Goal: Check status: Check status

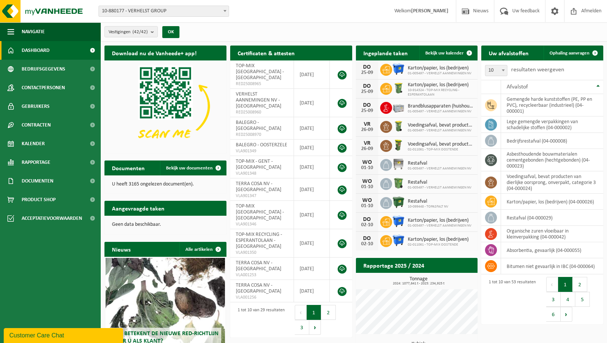
click at [224, 10] on b at bounding box center [225, 11] width 3 height 2
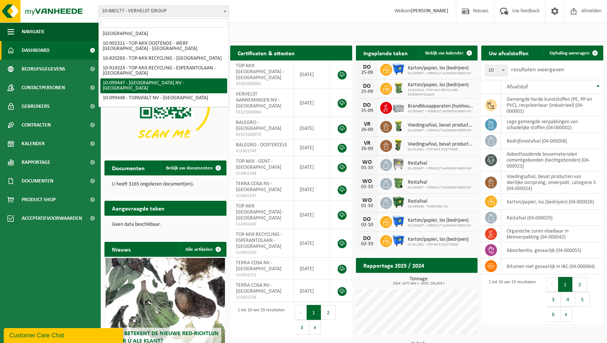
scroll to position [228, 0]
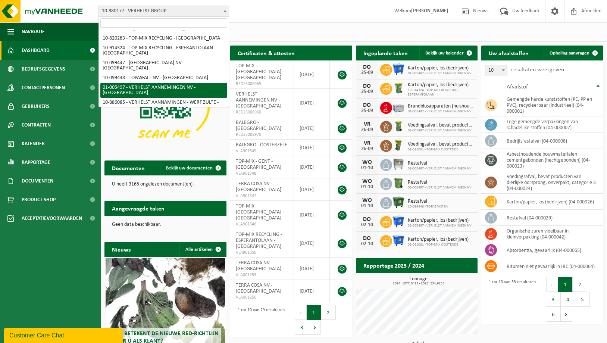
select select "211"
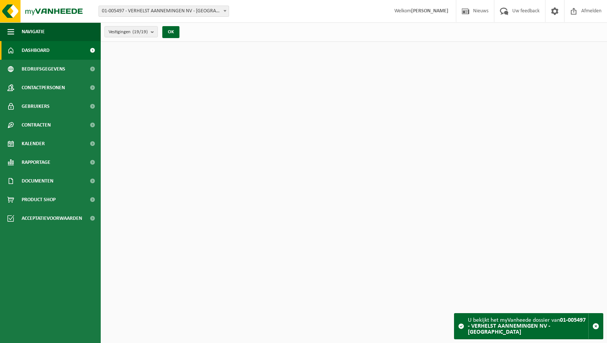
click at [33, 126] on span "Contracten" at bounding box center [36, 125] width 29 height 19
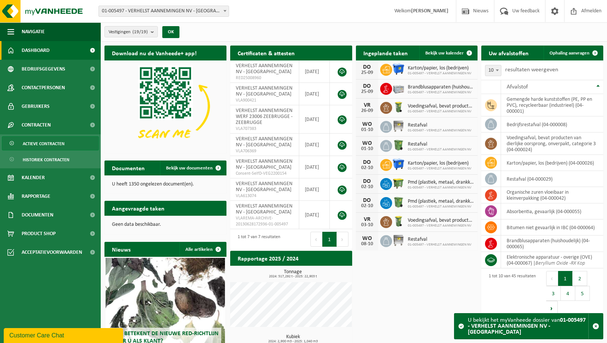
click at [36, 144] on span "Actieve contracten" at bounding box center [44, 144] width 42 height 14
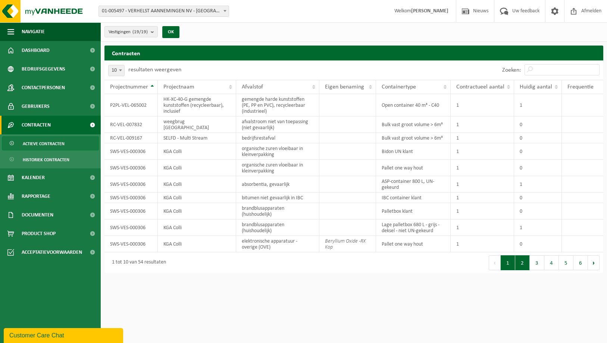
click at [521, 261] on button "2" at bounding box center [522, 262] width 15 height 15
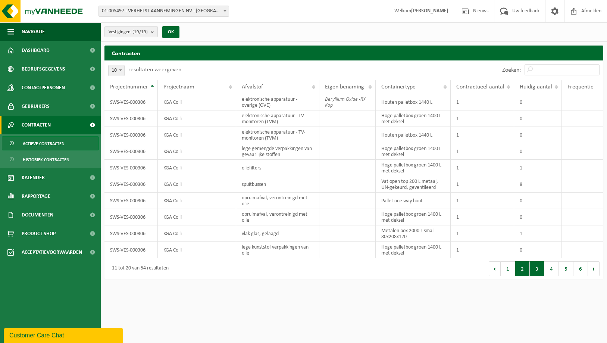
click at [540, 269] on button "3" at bounding box center [537, 268] width 15 height 15
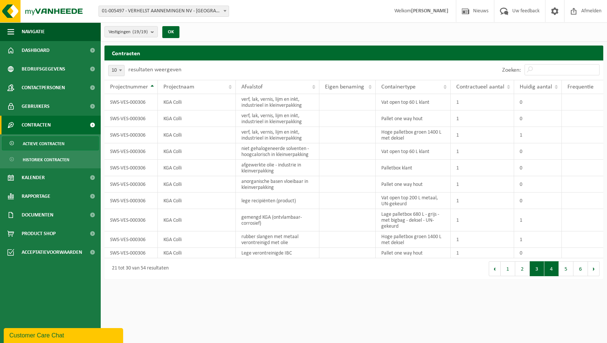
click at [551, 270] on button "4" at bounding box center [551, 268] width 15 height 15
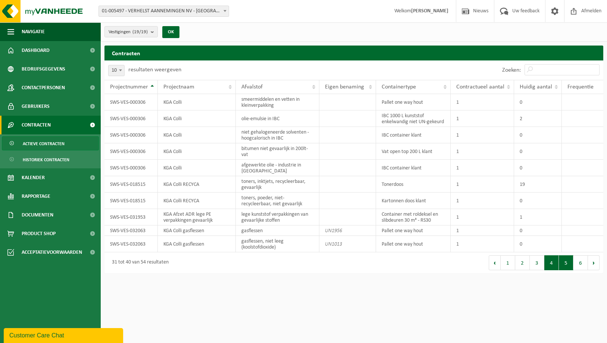
click at [565, 257] on button "5" at bounding box center [566, 262] width 15 height 15
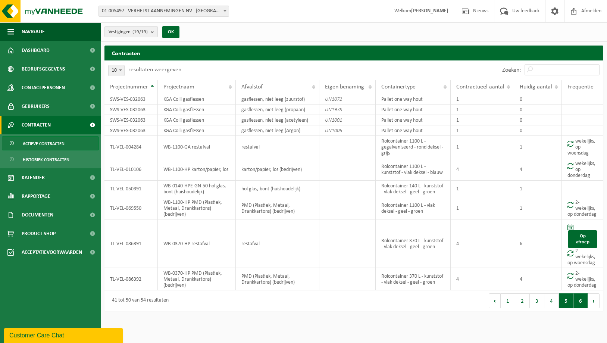
click at [577, 299] on button "6" at bounding box center [581, 300] width 15 height 15
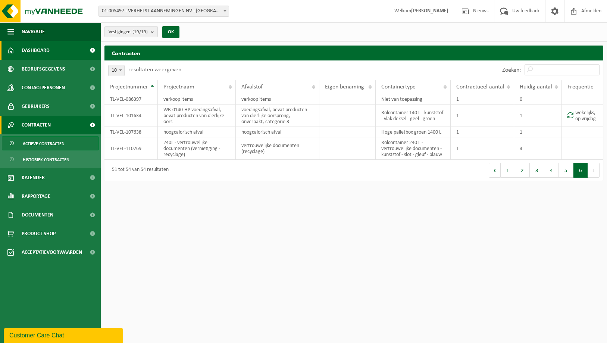
click at [28, 50] on span "Dashboard" at bounding box center [36, 50] width 28 height 19
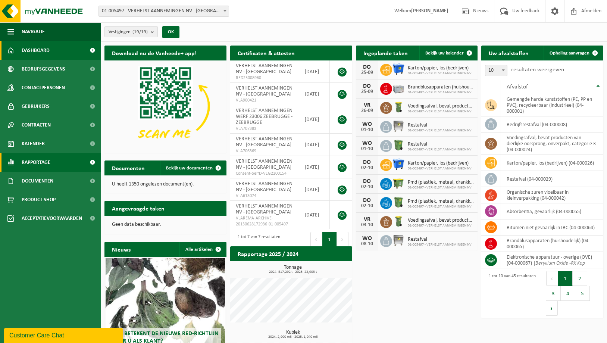
click at [38, 160] on span "Rapportage" at bounding box center [36, 162] width 29 height 19
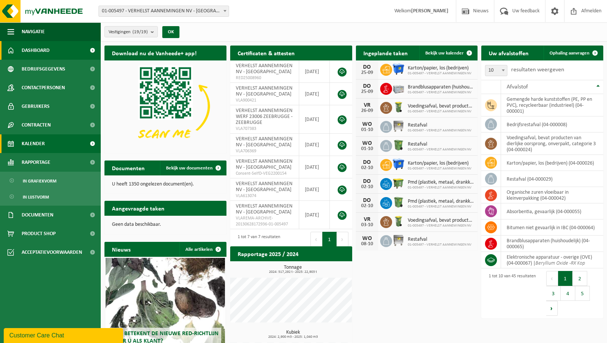
click at [39, 144] on span "Kalender" at bounding box center [33, 143] width 23 height 19
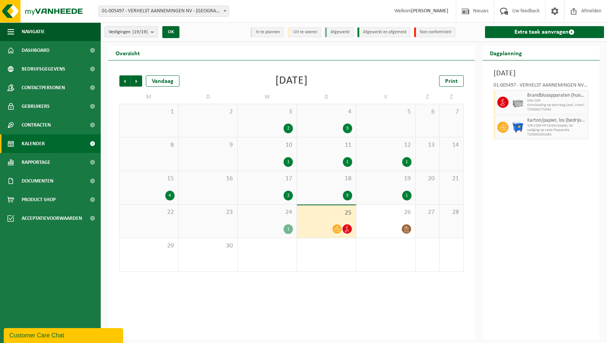
click at [280, 219] on div "24 1" at bounding box center [267, 220] width 59 height 33
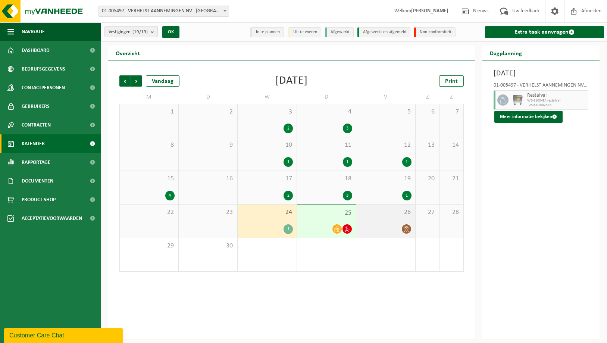
click at [407, 219] on div "26" at bounding box center [385, 220] width 59 height 33
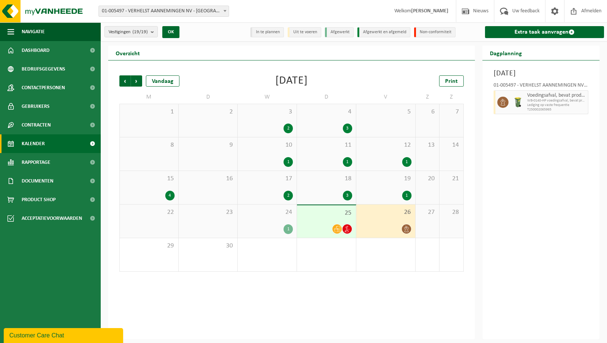
click at [387, 183] on div "19 1" at bounding box center [385, 187] width 59 height 33
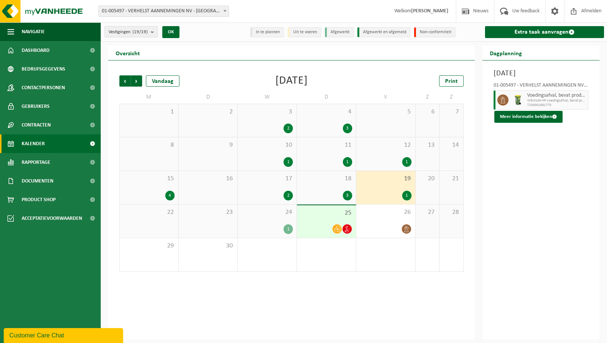
click at [159, 181] on span "15" at bounding box center [149, 179] width 51 height 8
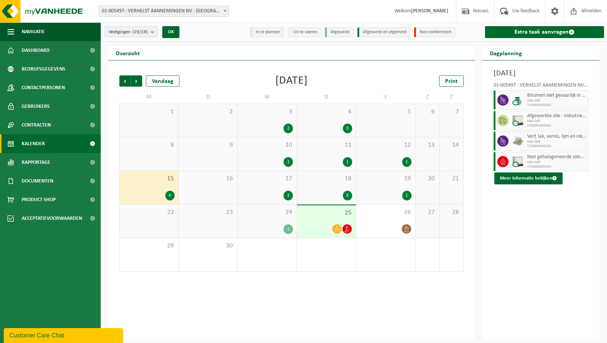
click at [161, 8] on span "01-005497 - VERHELST AANNEMINGEN NV - [GEOGRAPHIC_DATA]" at bounding box center [164, 11] width 130 height 10
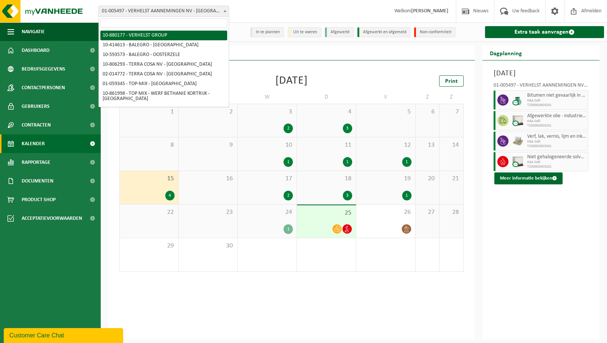
select select "109241"
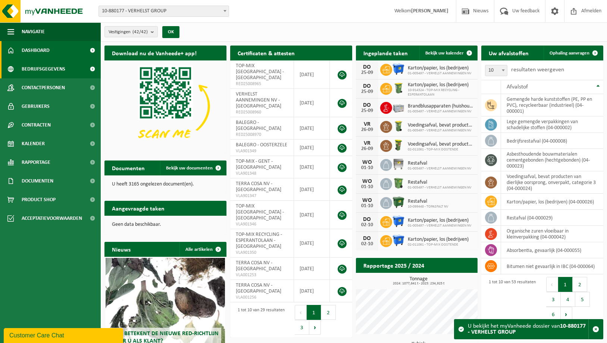
click at [41, 67] on span "Bedrijfsgegevens" at bounding box center [44, 69] width 44 height 19
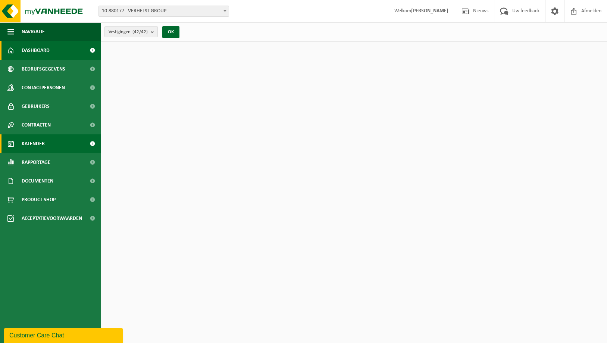
click at [35, 140] on span "Kalender" at bounding box center [33, 143] width 23 height 19
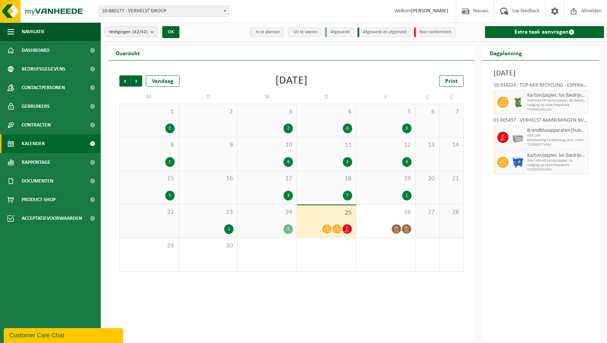
click at [278, 220] on div "24 5" at bounding box center [267, 220] width 59 height 33
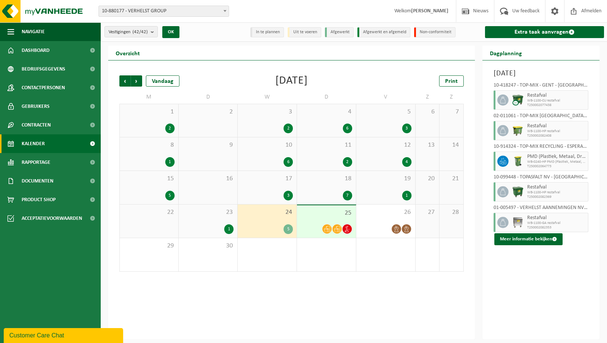
click at [218, 210] on span "23" at bounding box center [207, 212] width 51 height 8
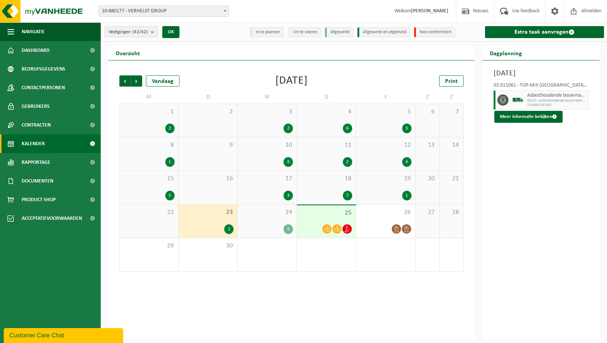
click at [160, 179] on span "15" at bounding box center [149, 179] width 51 height 8
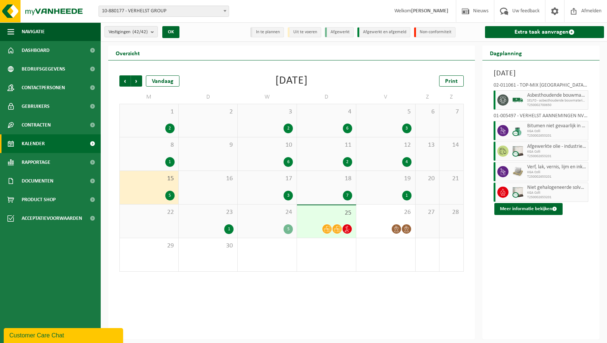
click at [391, 153] on div "12 4" at bounding box center [385, 153] width 59 height 33
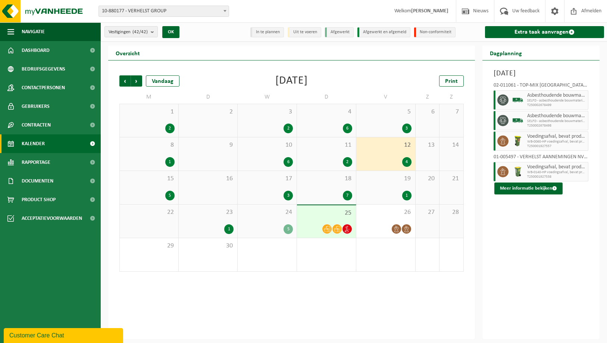
click at [336, 150] on div "11 2" at bounding box center [326, 153] width 59 height 33
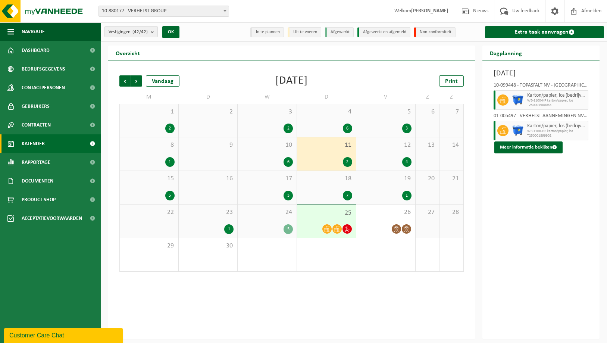
click at [273, 151] on div "10 6" at bounding box center [267, 153] width 59 height 33
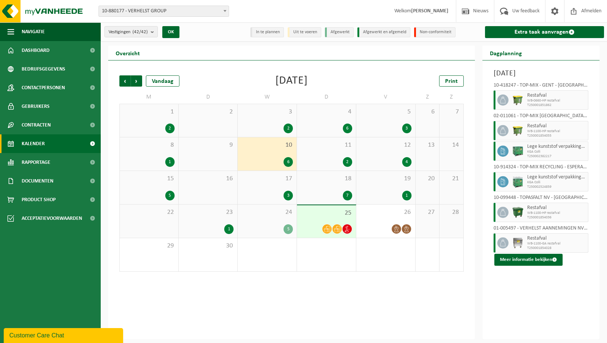
click at [162, 150] on div "8 1" at bounding box center [149, 153] width 59 height 33
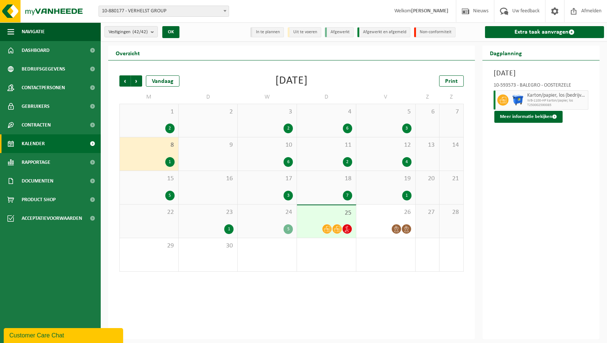
click at [281, 154] on div "10 6" at bounding box center [267, 153] width 59 height 33
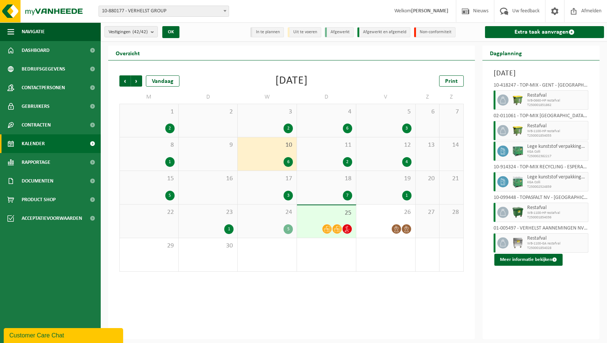
click at [542, 189] on span "T250002524859" at bounding box center [556, 187] width 59 height 4
click at [525, 266] on button "Meer informatie bekijken" at bounding box center [528, 260] width 68 height 12
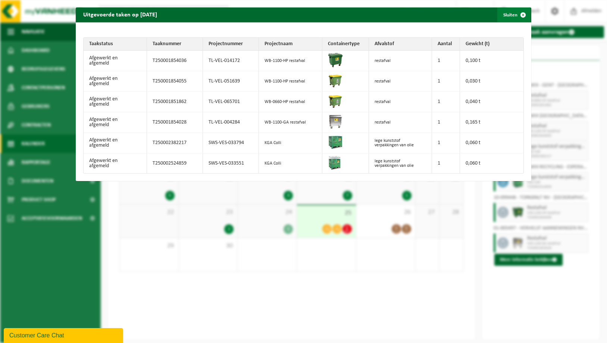
click at [524, 14] on span "button" at bounding box center [523, 14] width 15 height 15
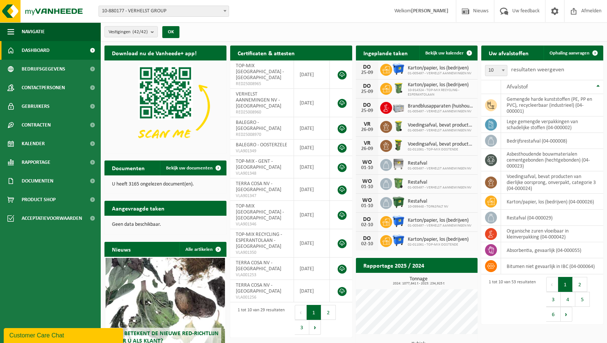
drag, startPoint x: 272, startPoint y: 324, endPoint x: 277, endPoint y: 341, distance: 18.1
click at [272, 324] on div "Download nu de Vanheede+ app! Verberg Certificaten & attesten Bekijk uw certifi…" at bounding box center [354, 224] width 503 height 365
